Goal: Task Accomplishment & Management: Use online tool/utility

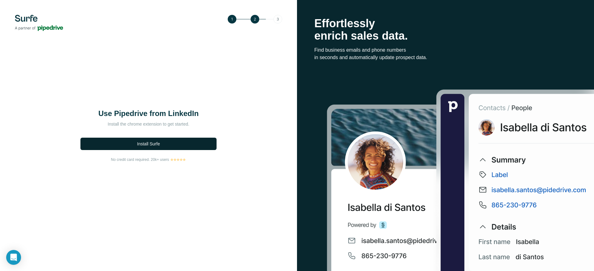
click at [158, 143] on span "Install Surfe" at bounding box center [148, 144] width 23 height 6
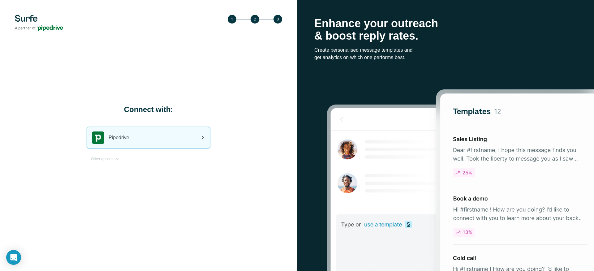
click at [156, 138] on div "Pipedrive" at bounding box center [148, 137] width 123 height 21
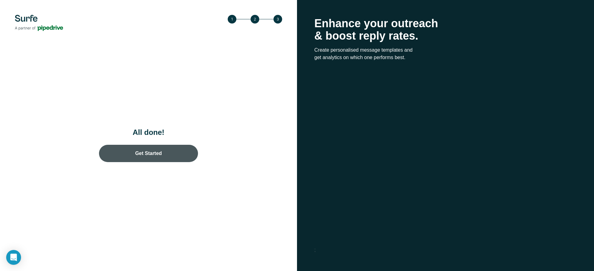
click at [142, 155] on link "Get Started" at bounding box center [148, 153] width 99 height 17
